Goal: Task Accomplishment & Management: Manage account settings

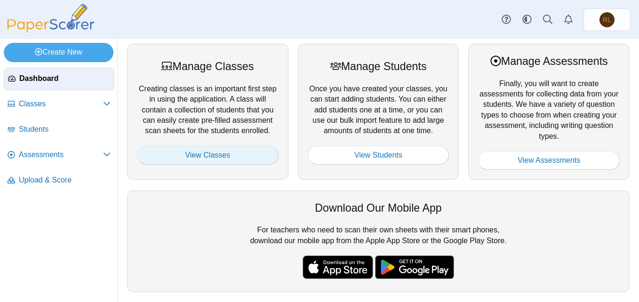
click at [205, 153] on link "View Classes" at bounding box center [208, 155] width 142 height 19
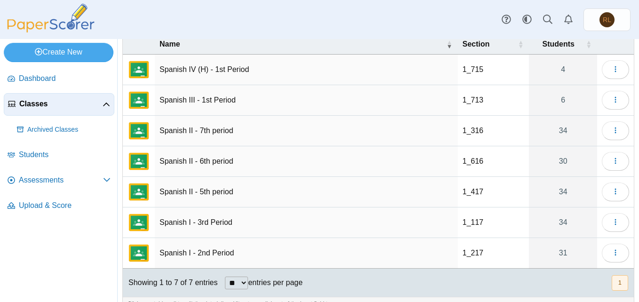
scroll to position [49, 0]
click at [62, 130] on span "Archived Classes" at bounding box center [68, 129] width 83 height 9
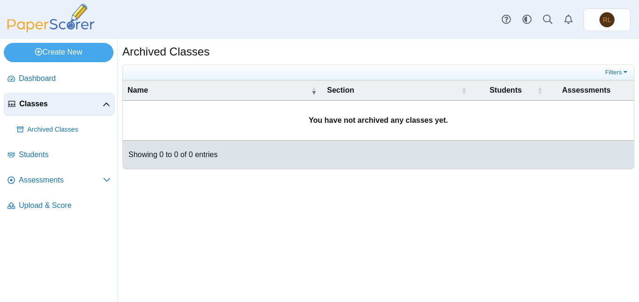
click at [35, 103] on span "Classes" at bounding box center [60, 104] width 83 height 10
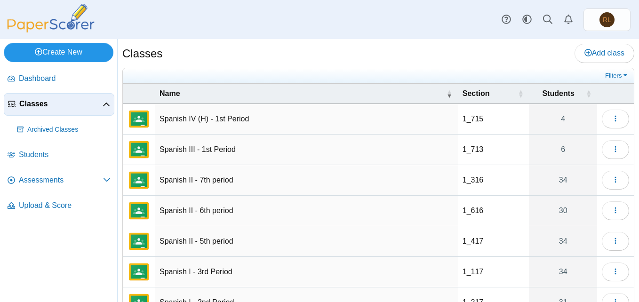
click at [74, 51] on link "Create New" at bounding box center [59, 52] width 110 height 19
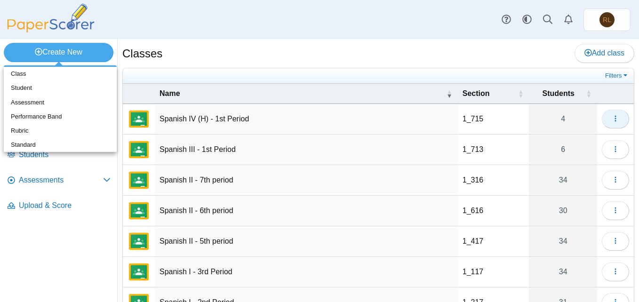
click at [612, 117] on icon "button" at bounding box center [616, 119] width 8 height 8
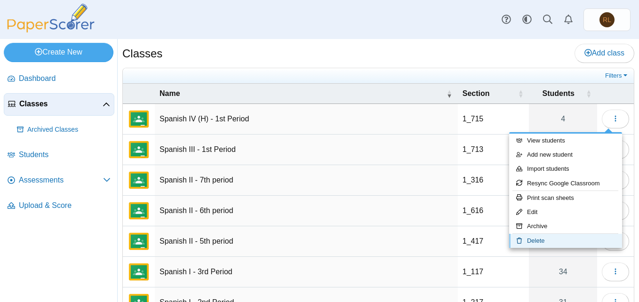
click at [545, 242] on link "Delete" at bounding box center [565, 241] width 113 height 14
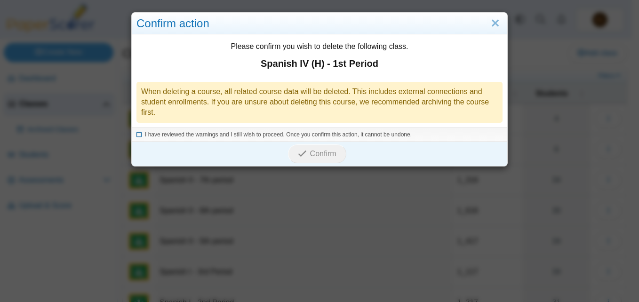
click at [137, 136] on icon at bounding box center [140, 133] width 6 height 5
click at [311, 156] on span "Confirm" at bounding box center [323, 154] width 26 height 8
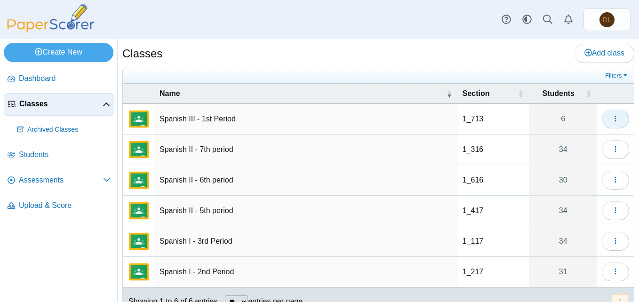
click at [612, 120] on icon "button" at bounding box center [616, 119] width 8 height 8
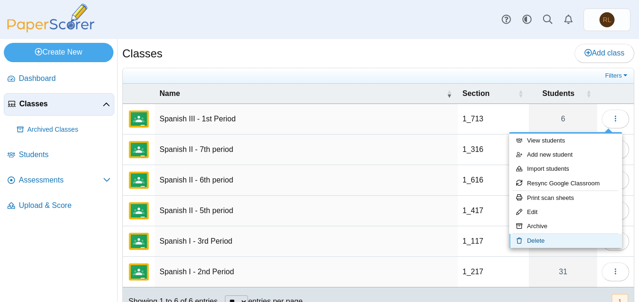
click at [539, 241] on link "Delete" at bounding box center [565, 241] width 113 height 14
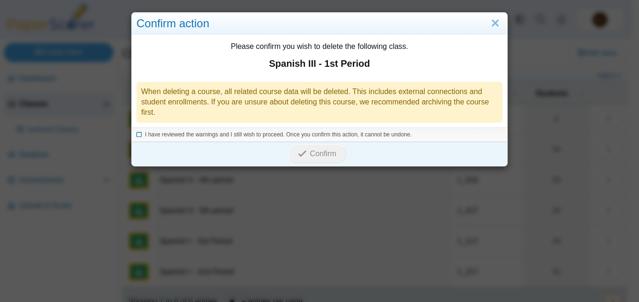
click at [137, 134] on icon at bounding box center [140, 133] width 6 height 5
click at [312, 151] on span "Confirm" at bounding box center [323, 154] width 26 height 8
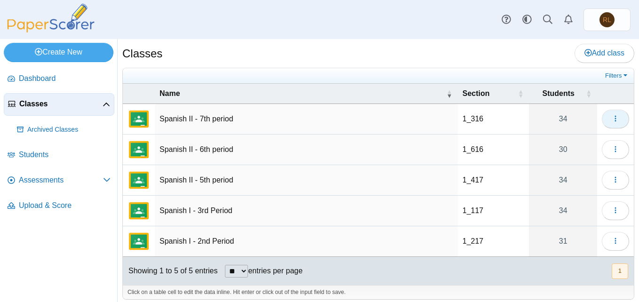
click at [612, 123] on span "button" at bounding box center [616, 119] width 8 height 8
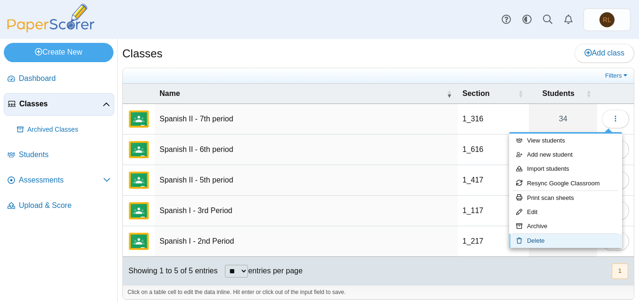
click at [537, 244] on link "Delete" at bounding box center [565, 241] width 113 height 14
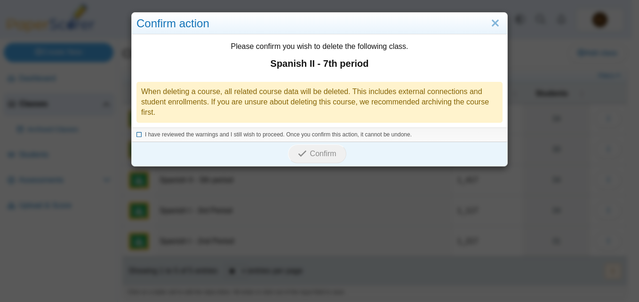
click at [137, 133] on icon at bounding box center [140, 133] width 6 height 5
click at [305, 150] on icon "submit" at bounding box center [304, 154] width 12 height 10
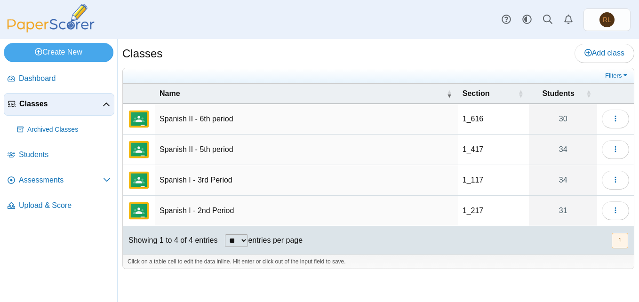
click at [48, 253] on nav "Dashboard Classes" at bounding box center [58, 183] width 117 height 238
